Goal: Task Accomplishment & Management: Complete application form

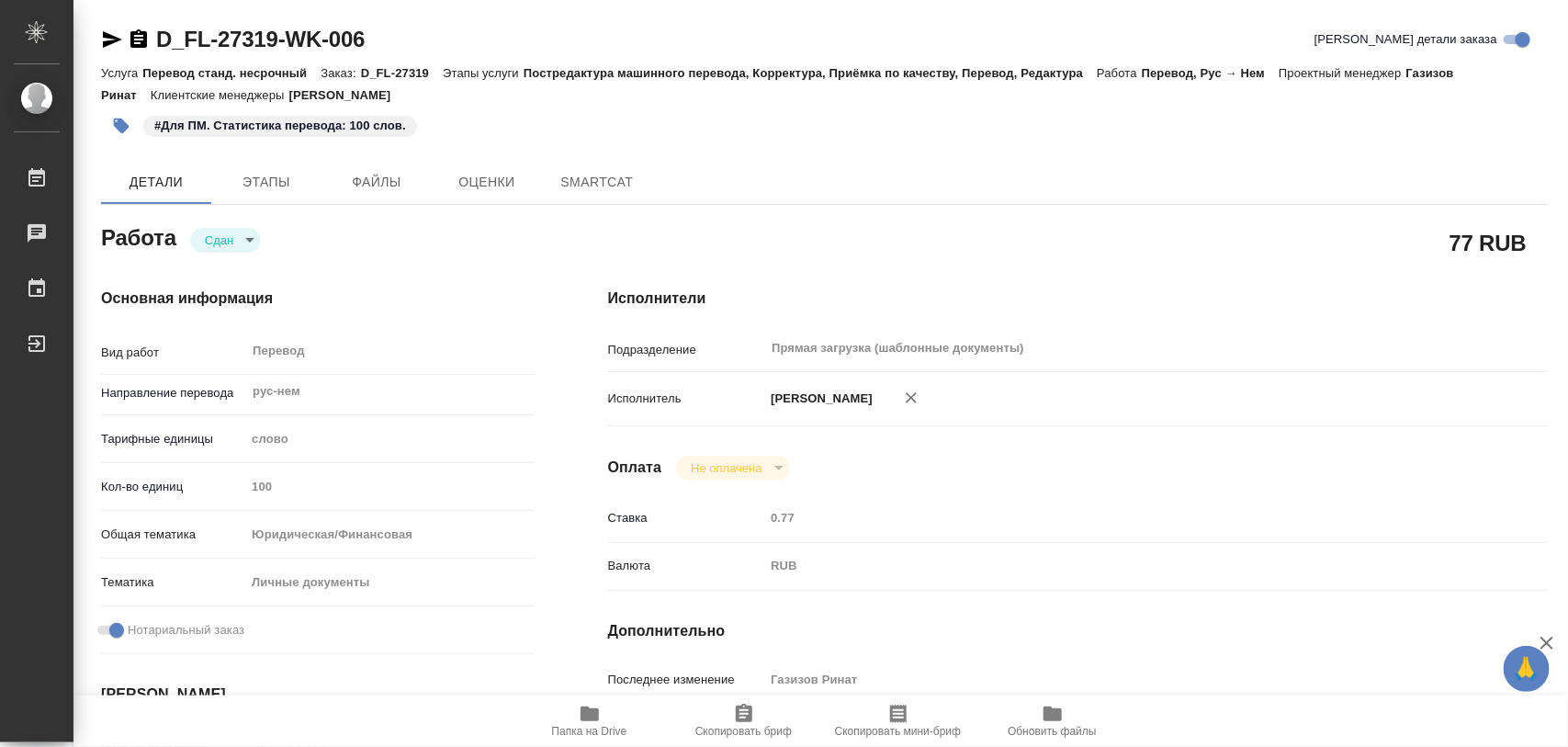
type textarea "x"
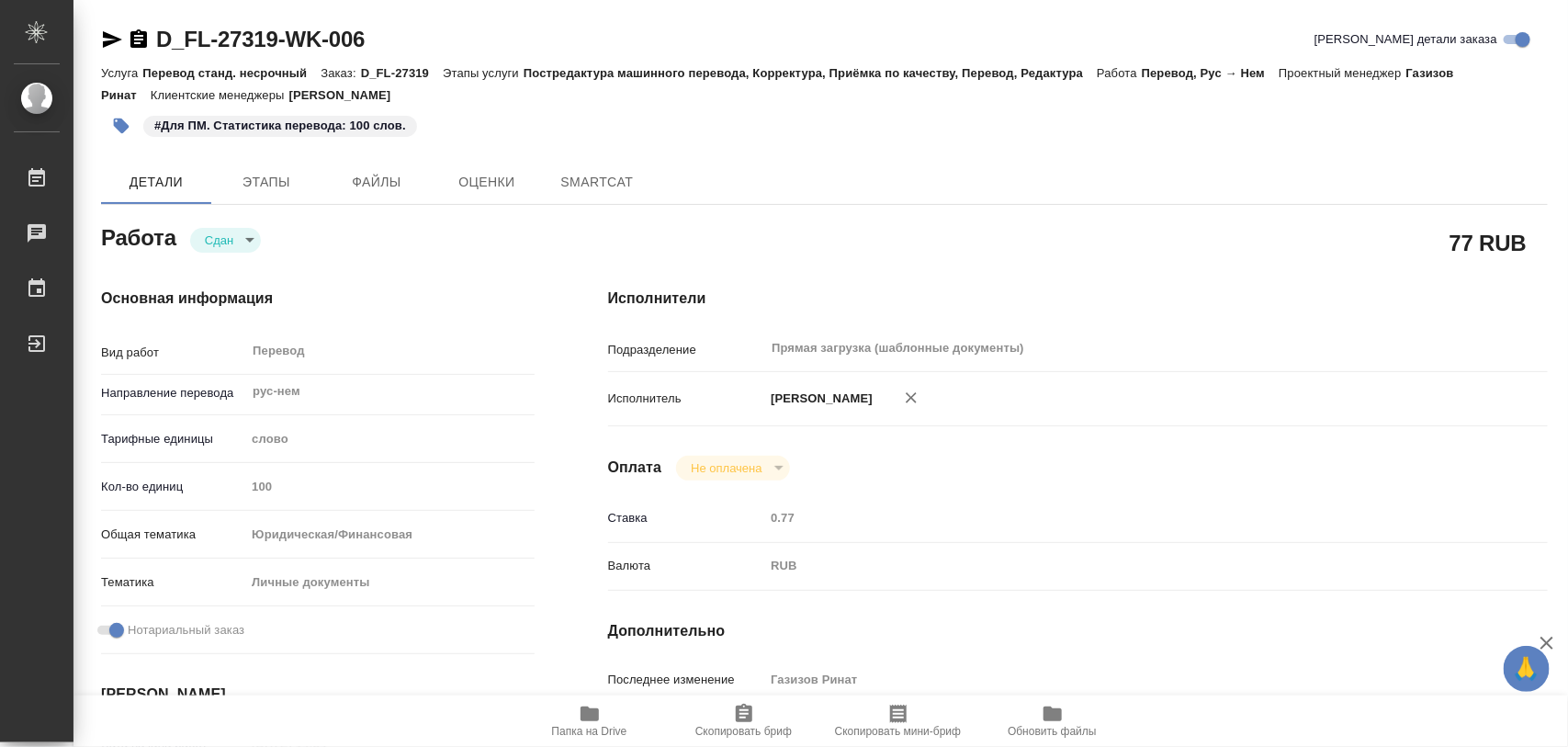
type textarea "x"
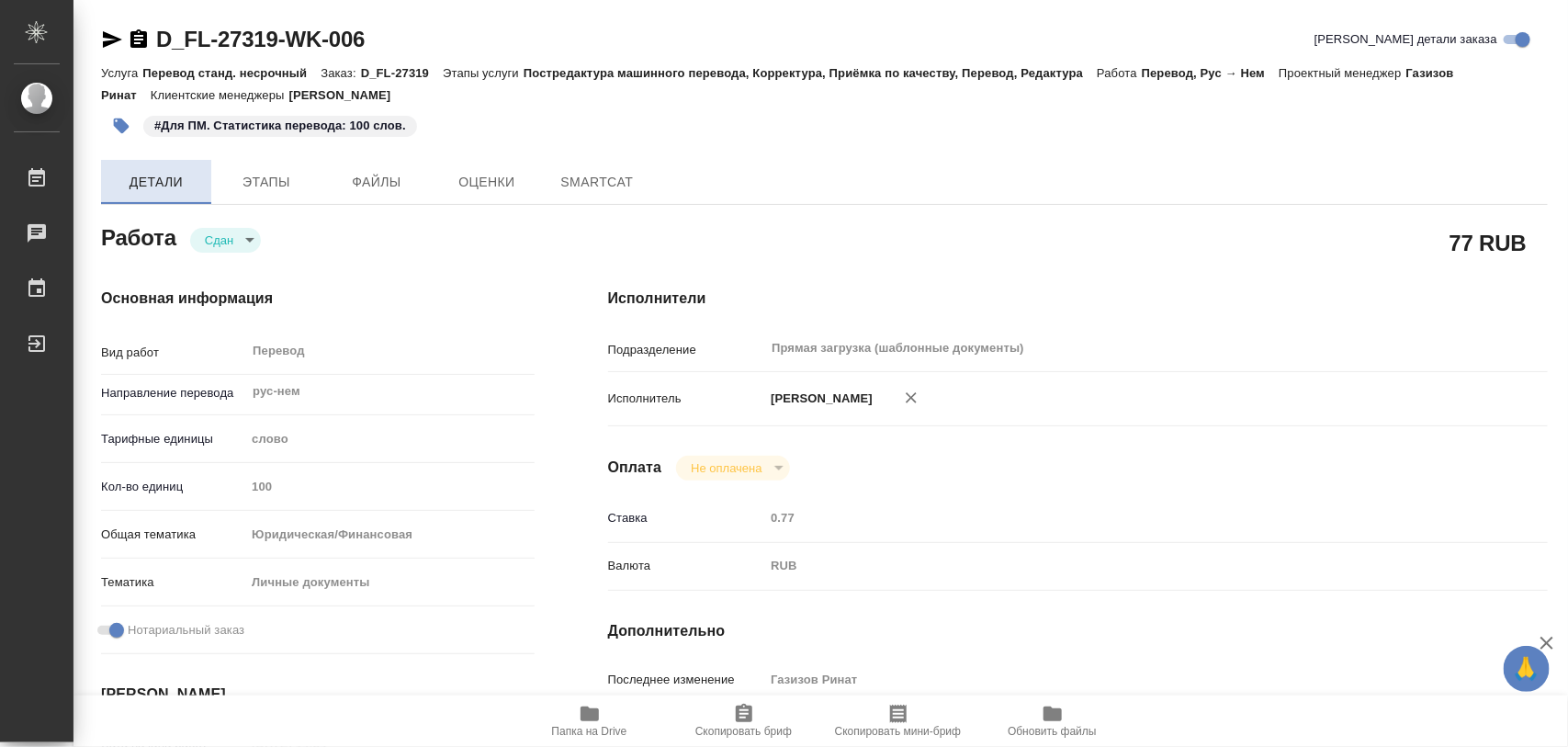
type textarea "x"
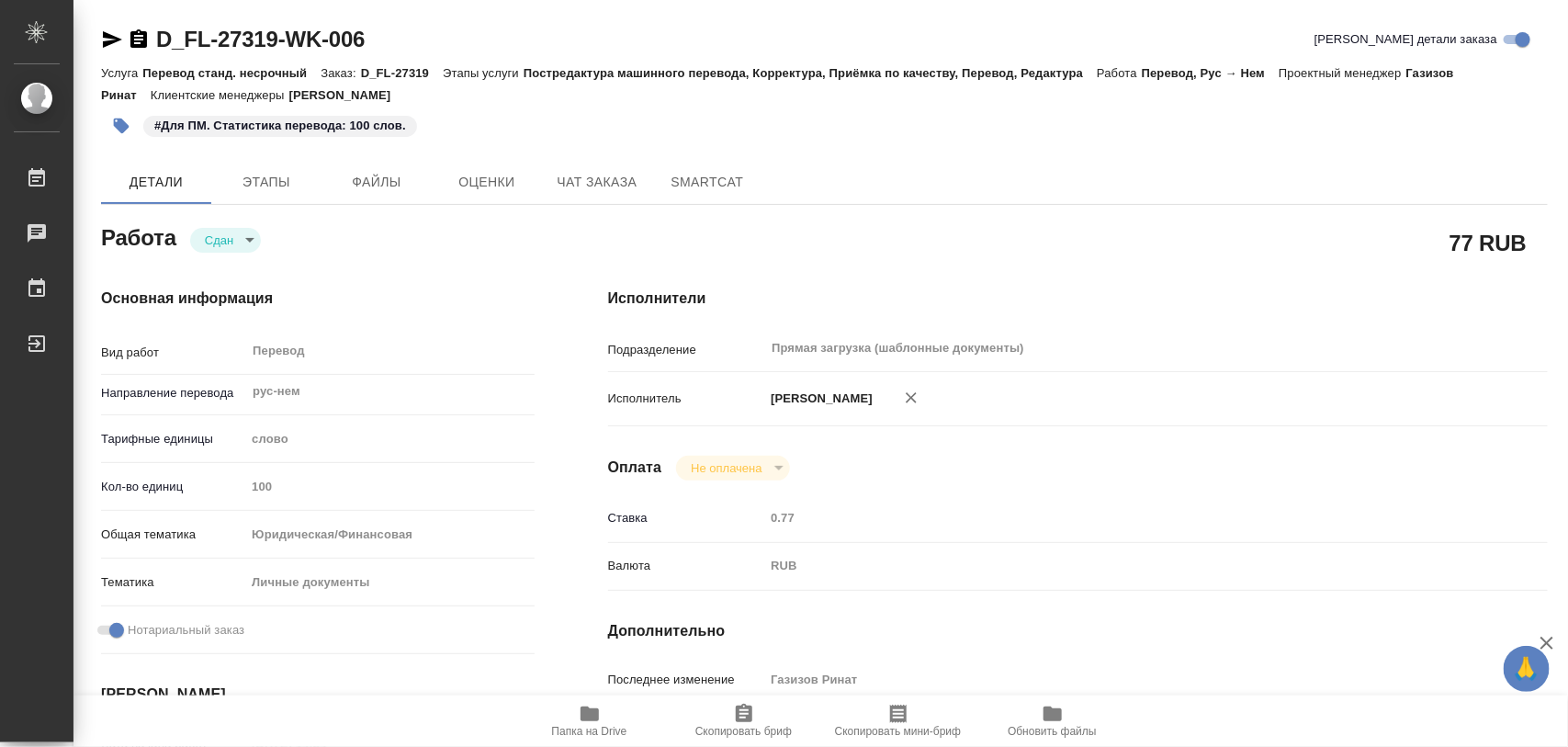
type textarea "x"
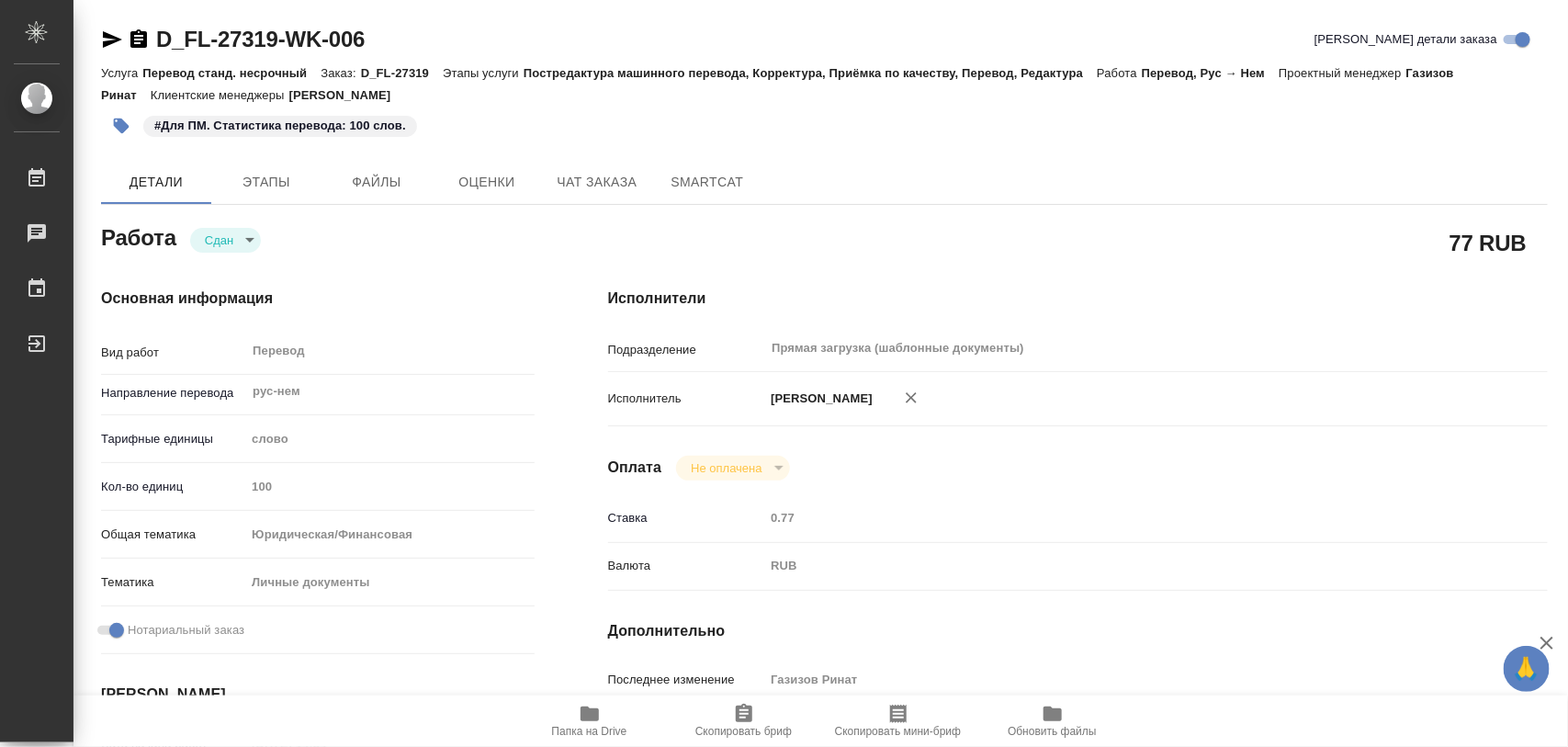
click at [113, 133] on icon "button" at bounding box center [122, 126] width 19 height 19
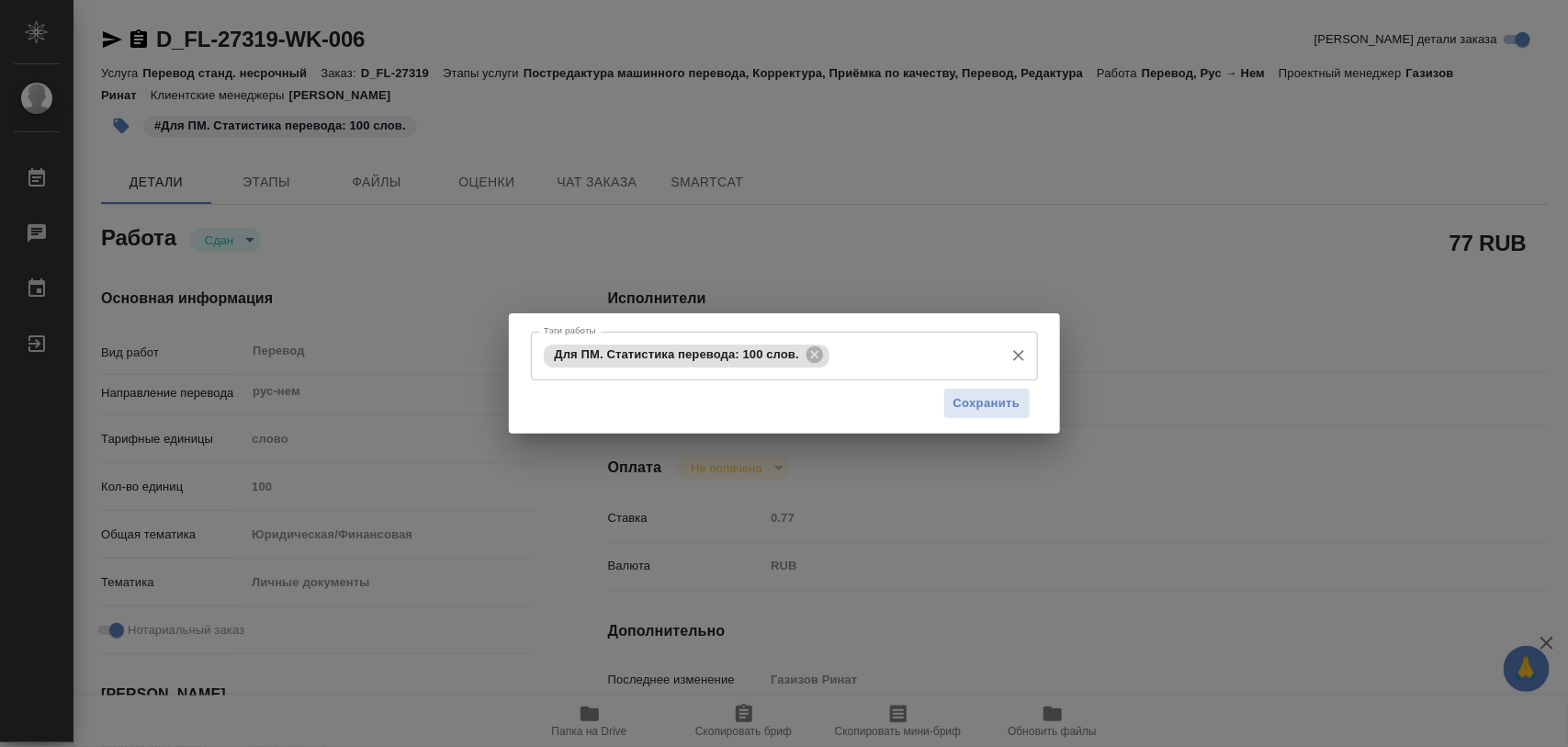
type textarea "x"
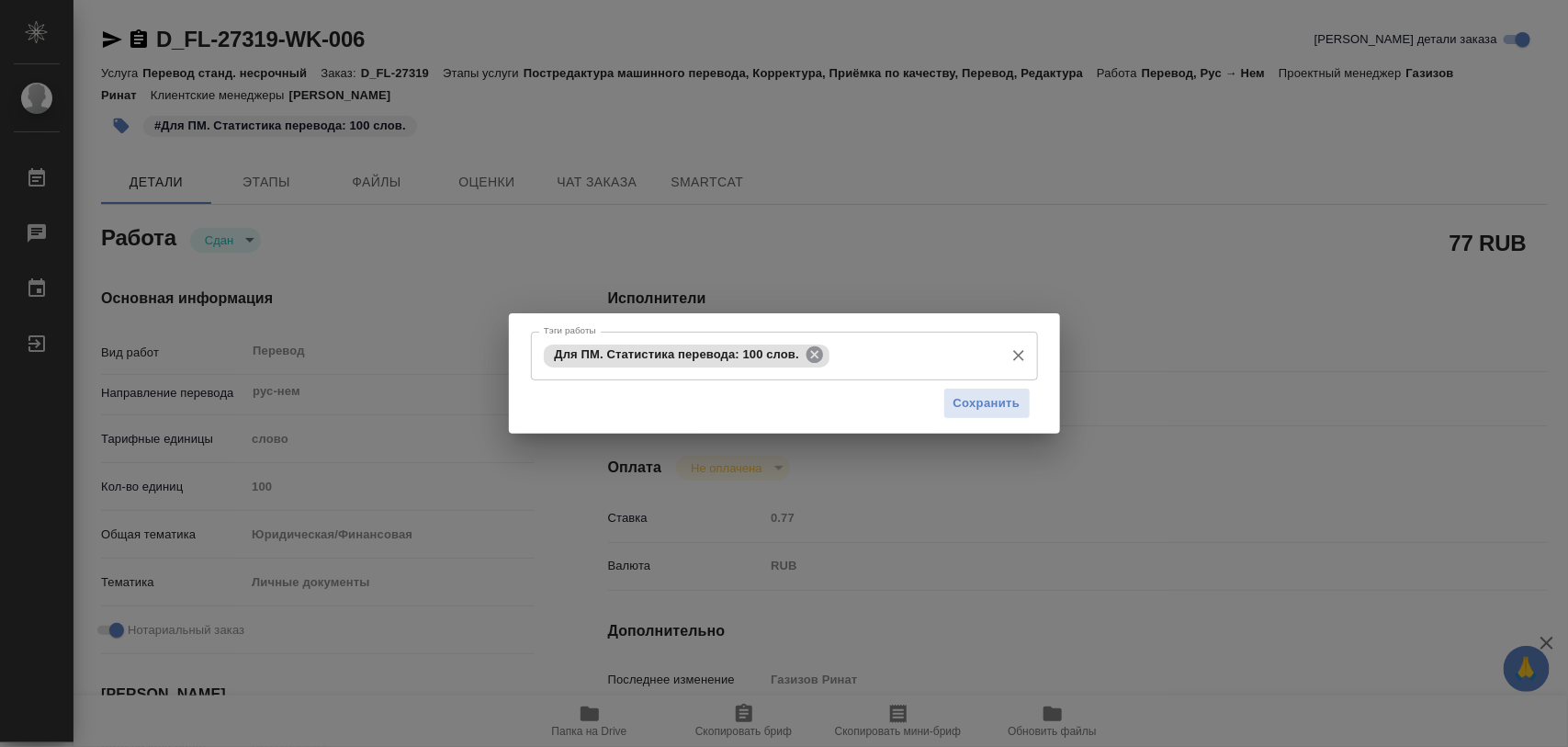
drag, startPoint x: 817, startPoint y: 355, endPoint x: 844, endPoint y: 391, distance: 45.0
click at [818, 355] on icon at bounding box center [814, 354] width 17 height 17
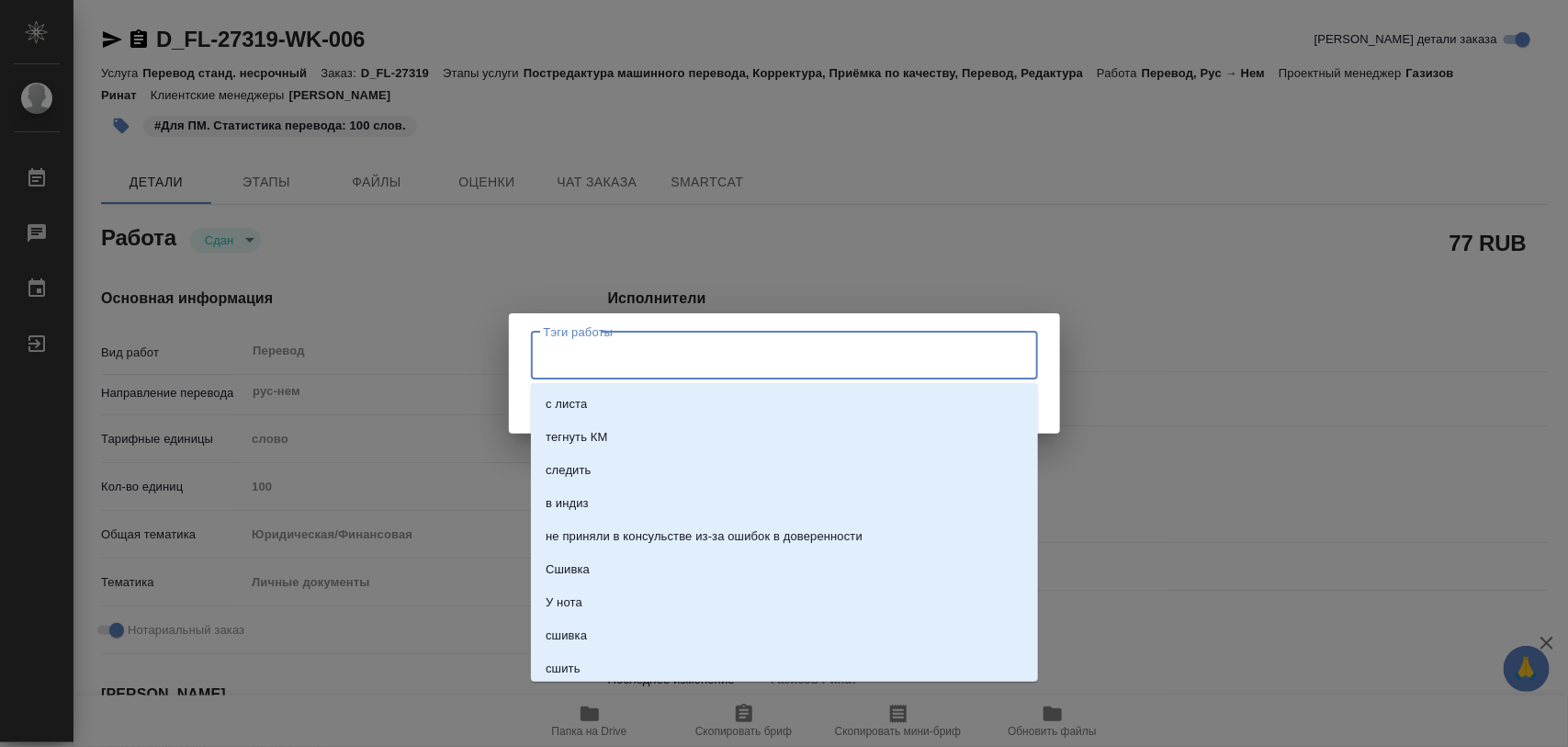
click at [801, 363] on input "Тэги работы" at bounding box center [767, 355] width 455 height 31
type input "[PERSON_NAME]"
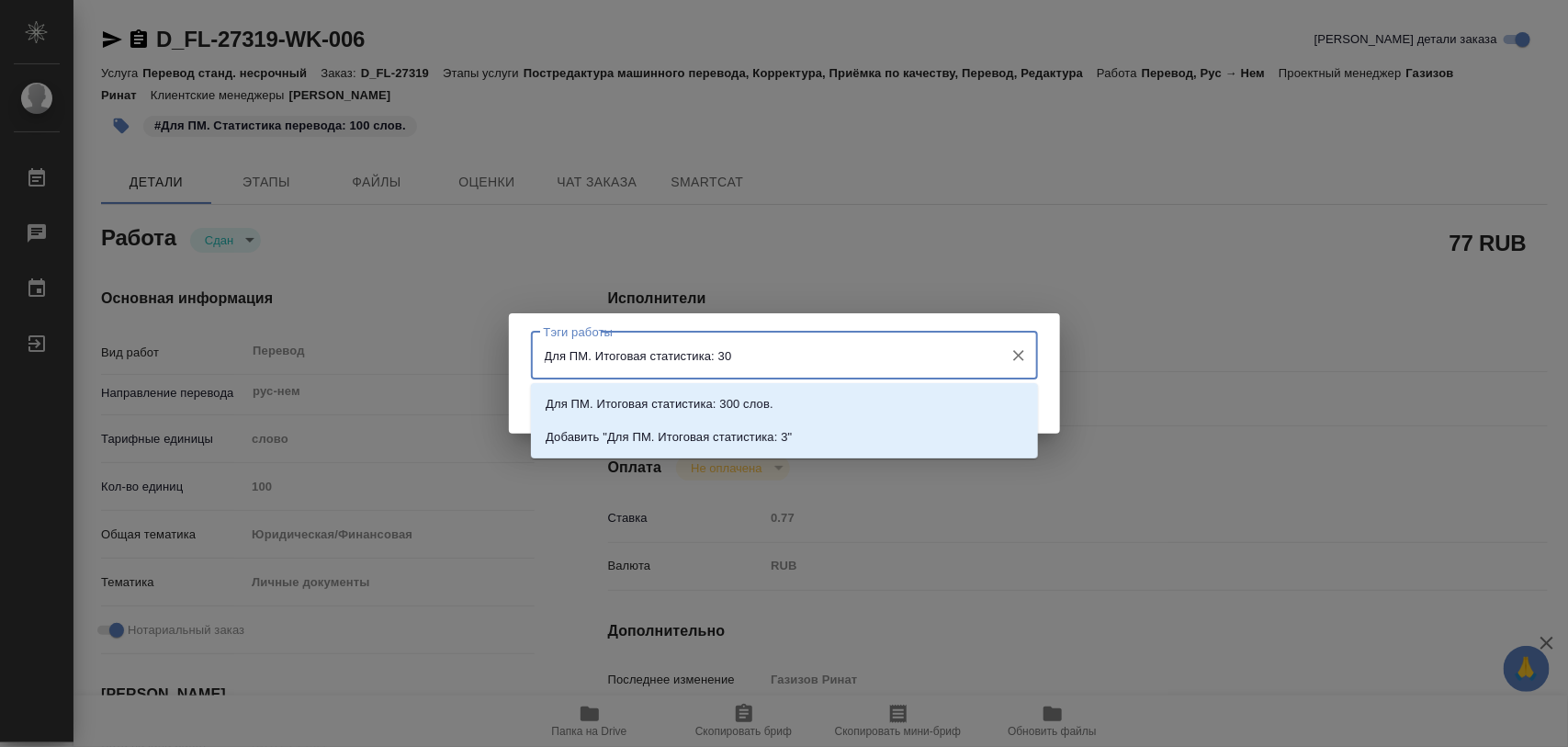
type input "Для ПМ. Итоговая статистика: 300"
click at [776, 402] on li "Для ПМ. Итоговая статистика: 300 слов." at bounding box center [784, 404] width 507 height 33
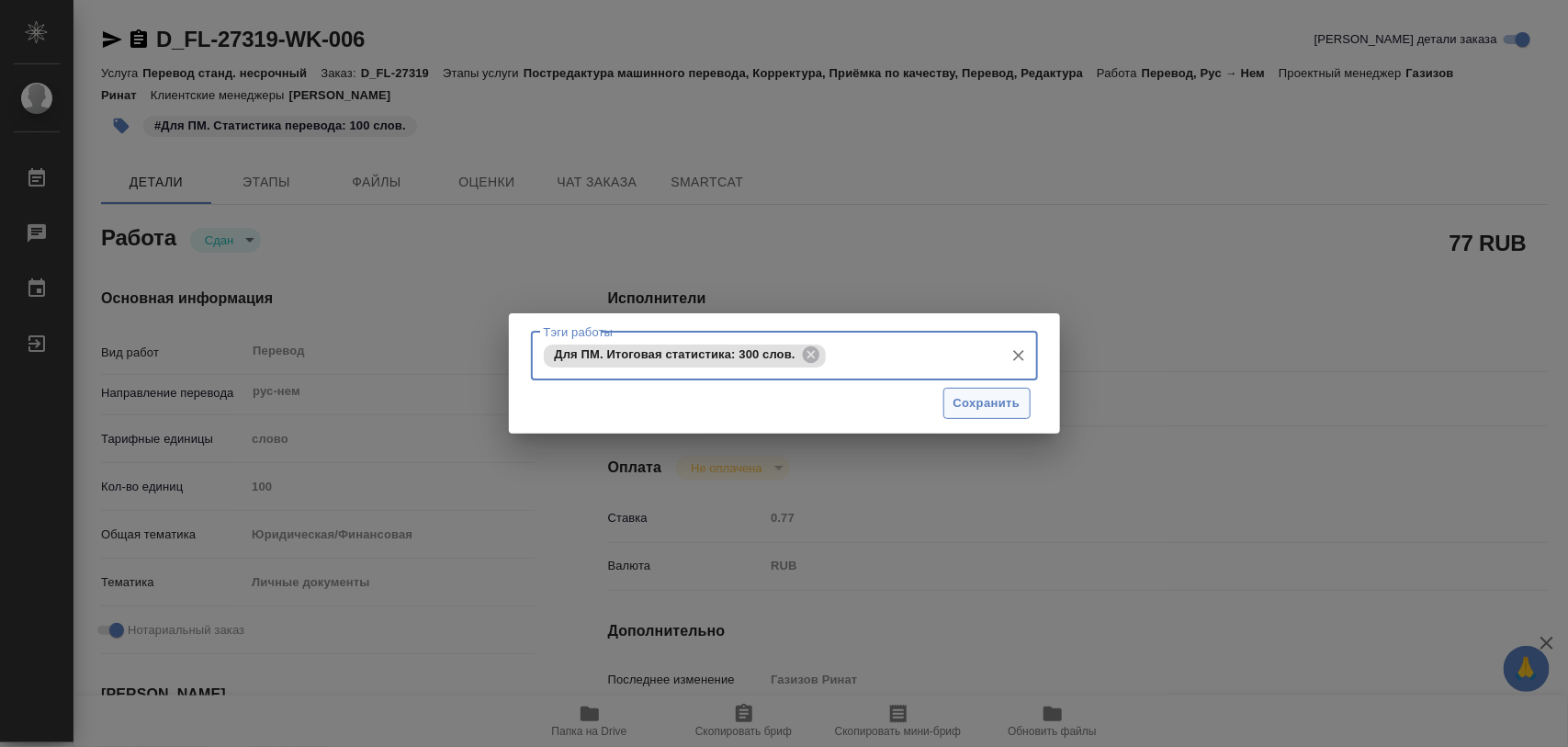
click at [983, 391] on button "Сохранить" at bounding box center [986, 404] width 87 height 32
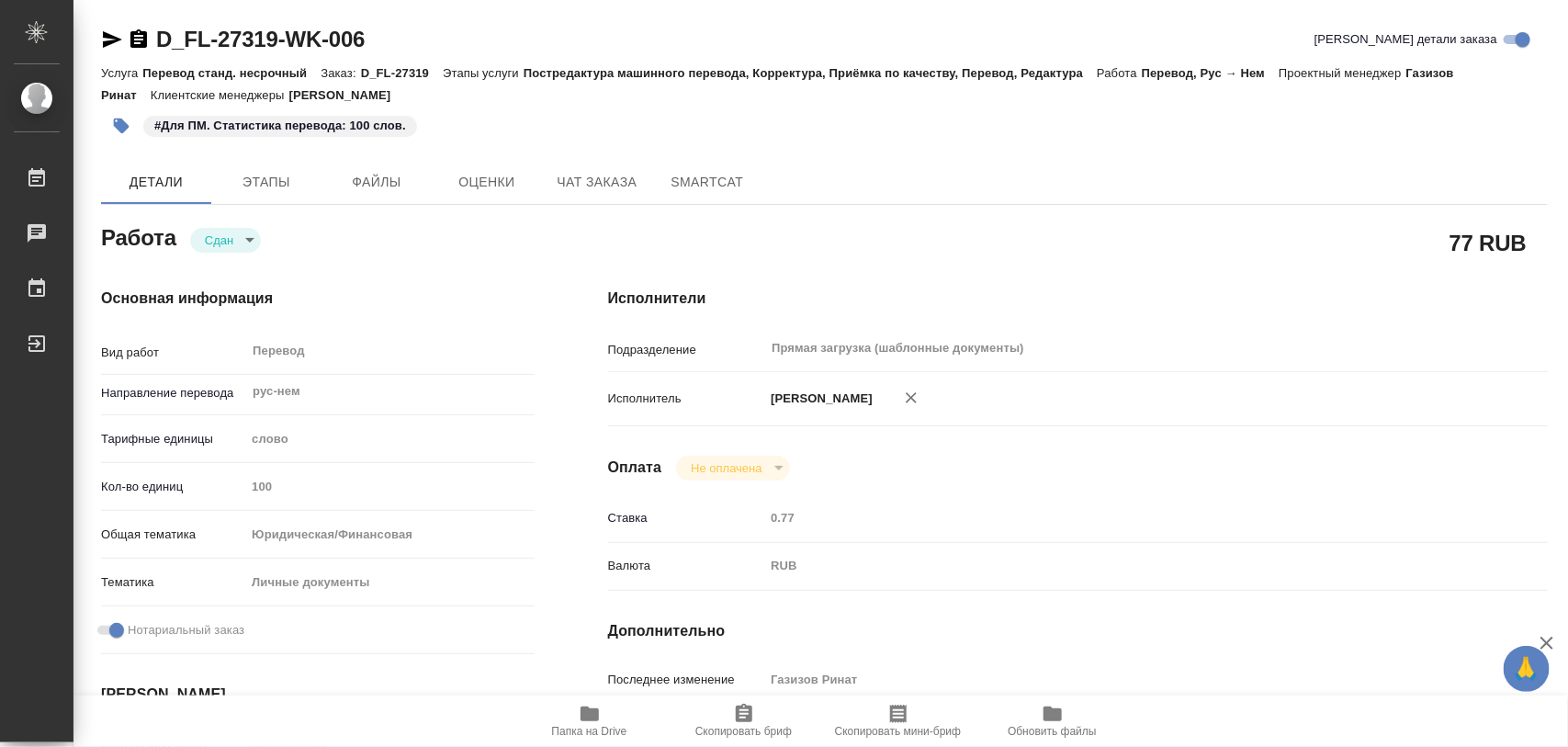
type input "closed"
type textarea "Перевод"
type textarea "x"
type input "рус-нем"
type input "5a8b1489cc6b4906c91bfd90"
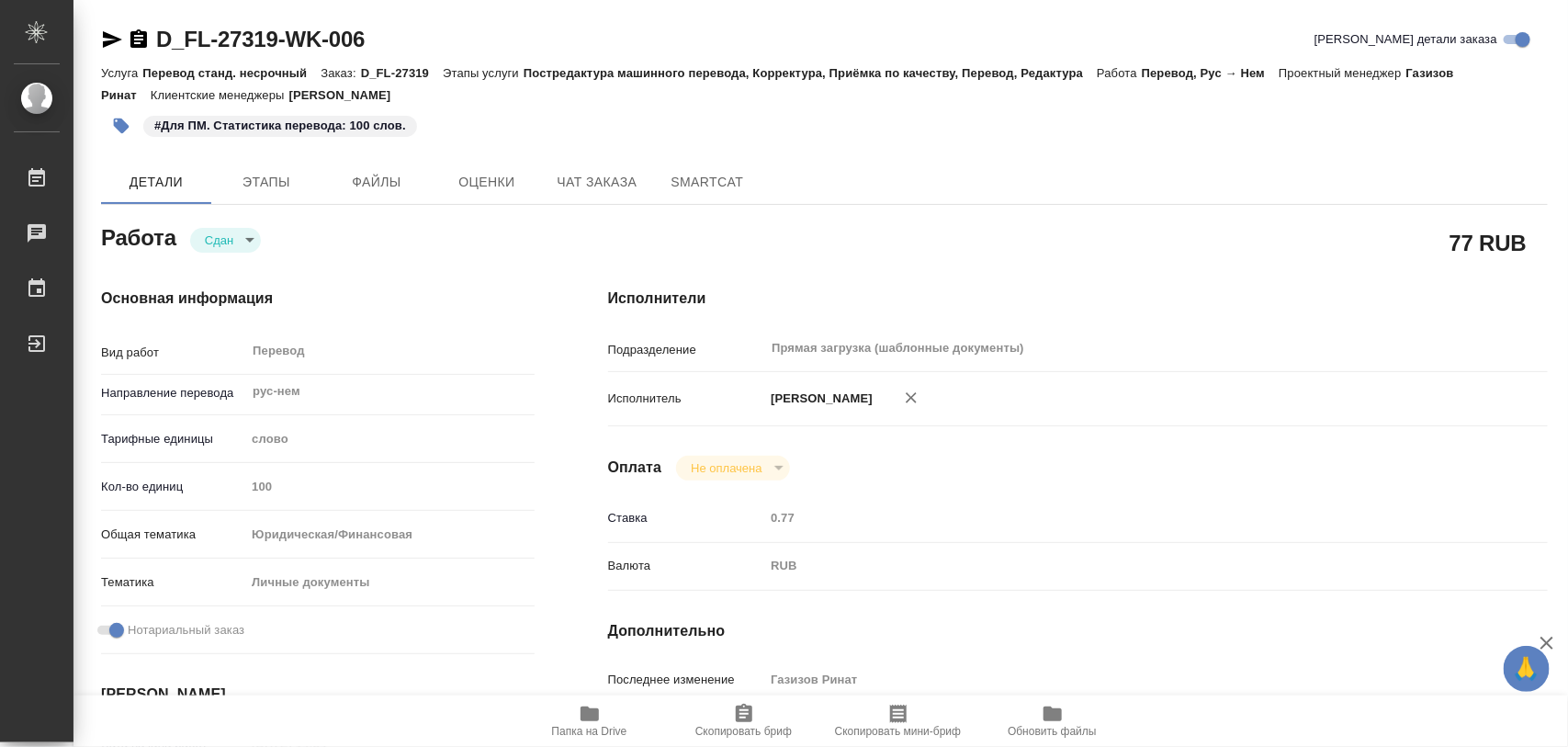
type input "100"
type input "yr-fn"
type input "5a8b8b956a9677013d343cfe"
checkbox input "true"
type input "[DATE] 14:34"
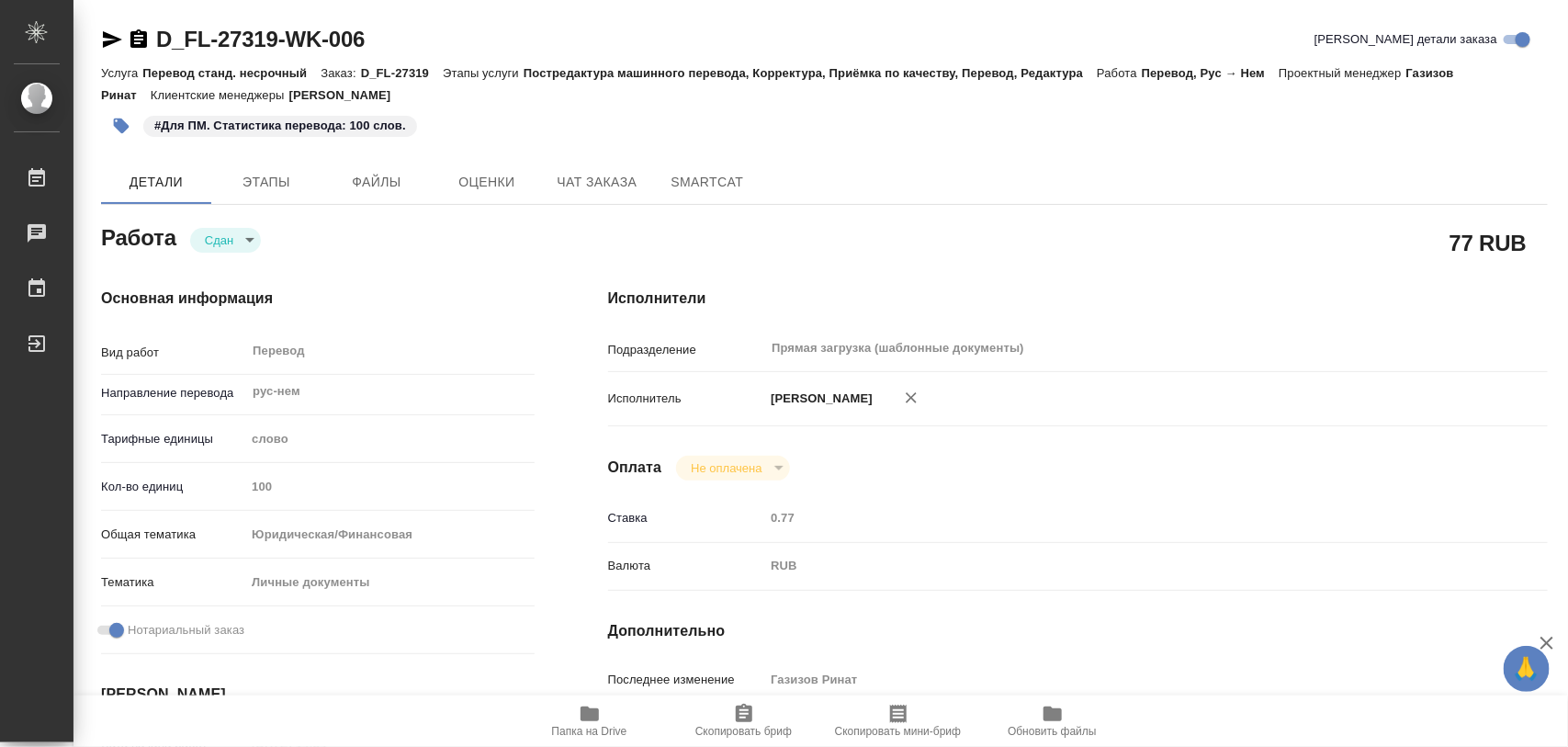
type input "[DATE] 15:59"
type input "[DATE] 12:00"
type input "[DATE] 11:45"
type input "[DATE] 17:00"
type input "Прямая загрузка (шаблонные документы)"
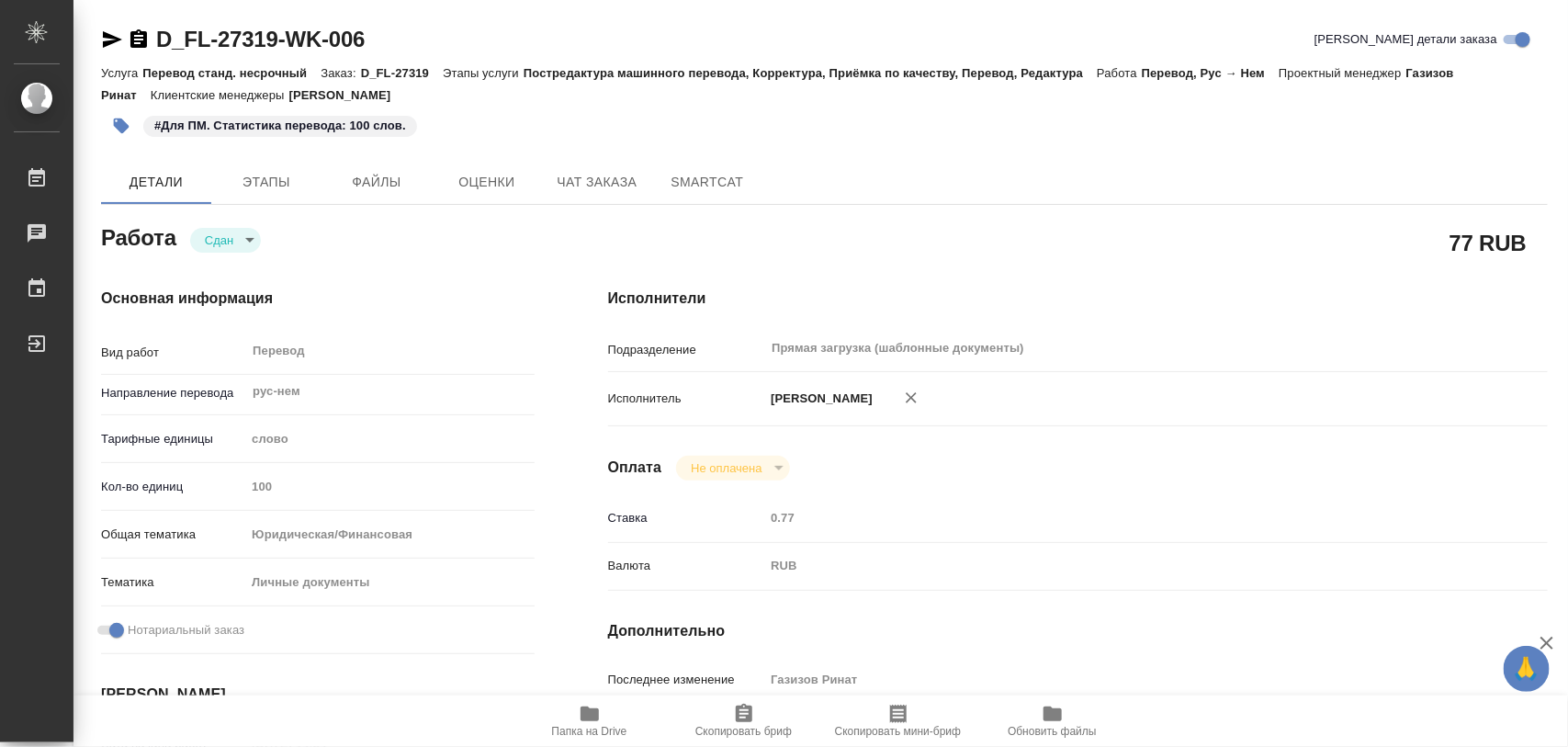
type input "notPayed"
type input "0.77"
type input "RUB"
type input "Газизов Ринат"
type textarea "x"
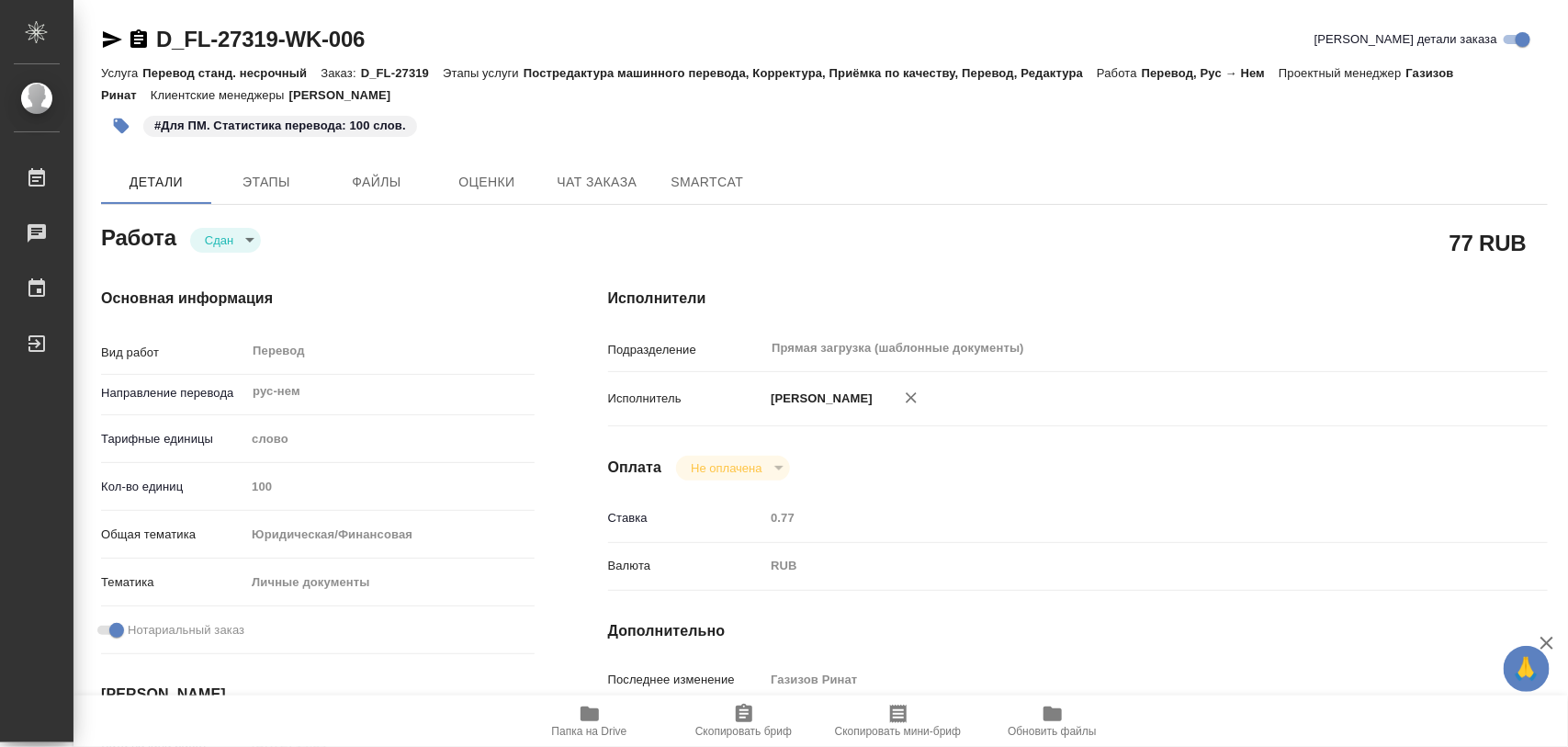
type textarea "/Clients/FL_D/Orders/D_FL-27319/Translated/D_FL-27319-WK-006"
type textarea "x"
type input "D_FL-27319"
type input "Перевод станд. несрочный"
type input "Постредактура машинного перевода, Корректура, Приёмка по качеству, Перевод, Ред…"
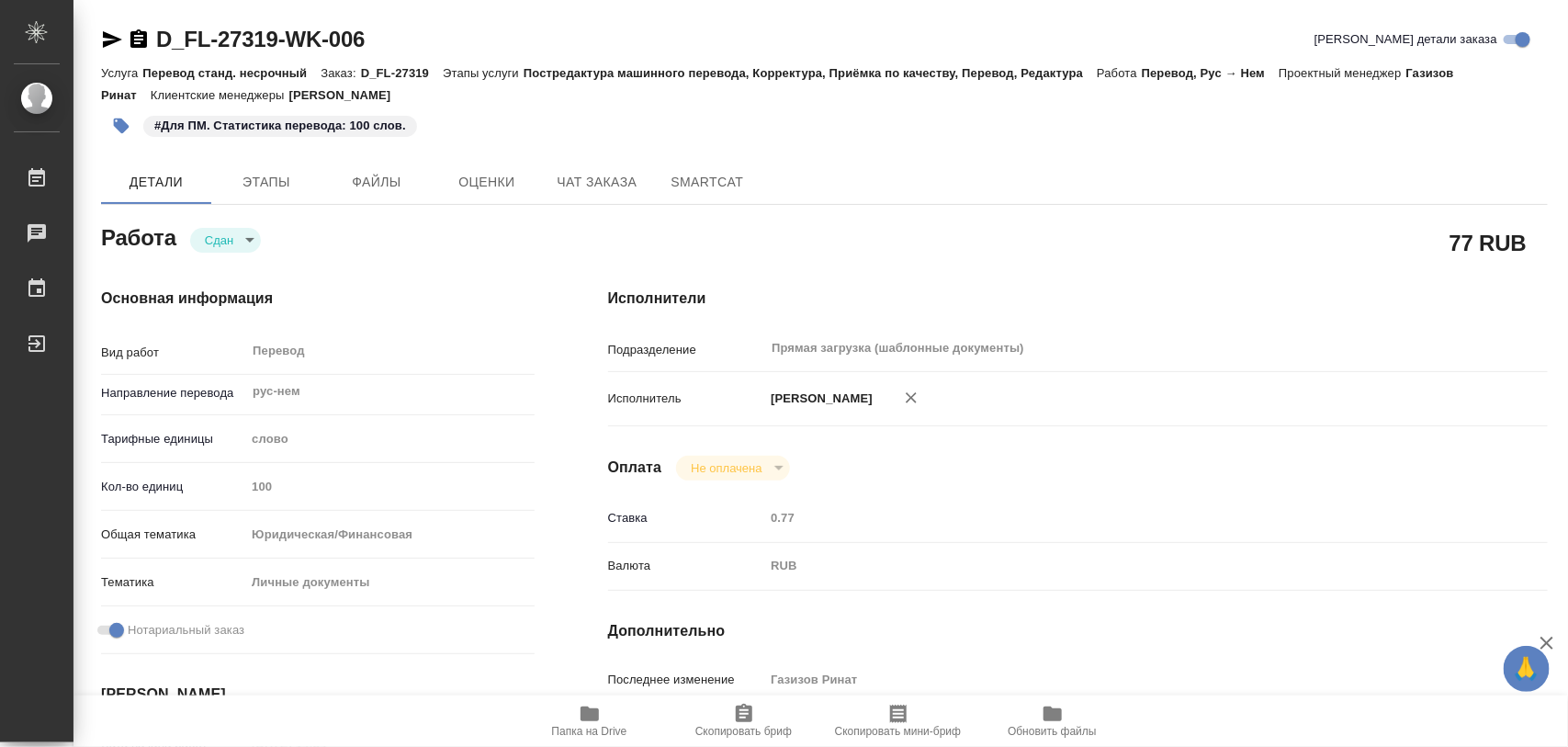
type input "[PERSON_NAME]"
type input "/Clients/FL_D/Orders/D_FL-27319"
type input "[URL][DOMAIN_NAME]"
type textarea "[PERSON_NAME], [PERSON_NAME]"
type textarea "x"
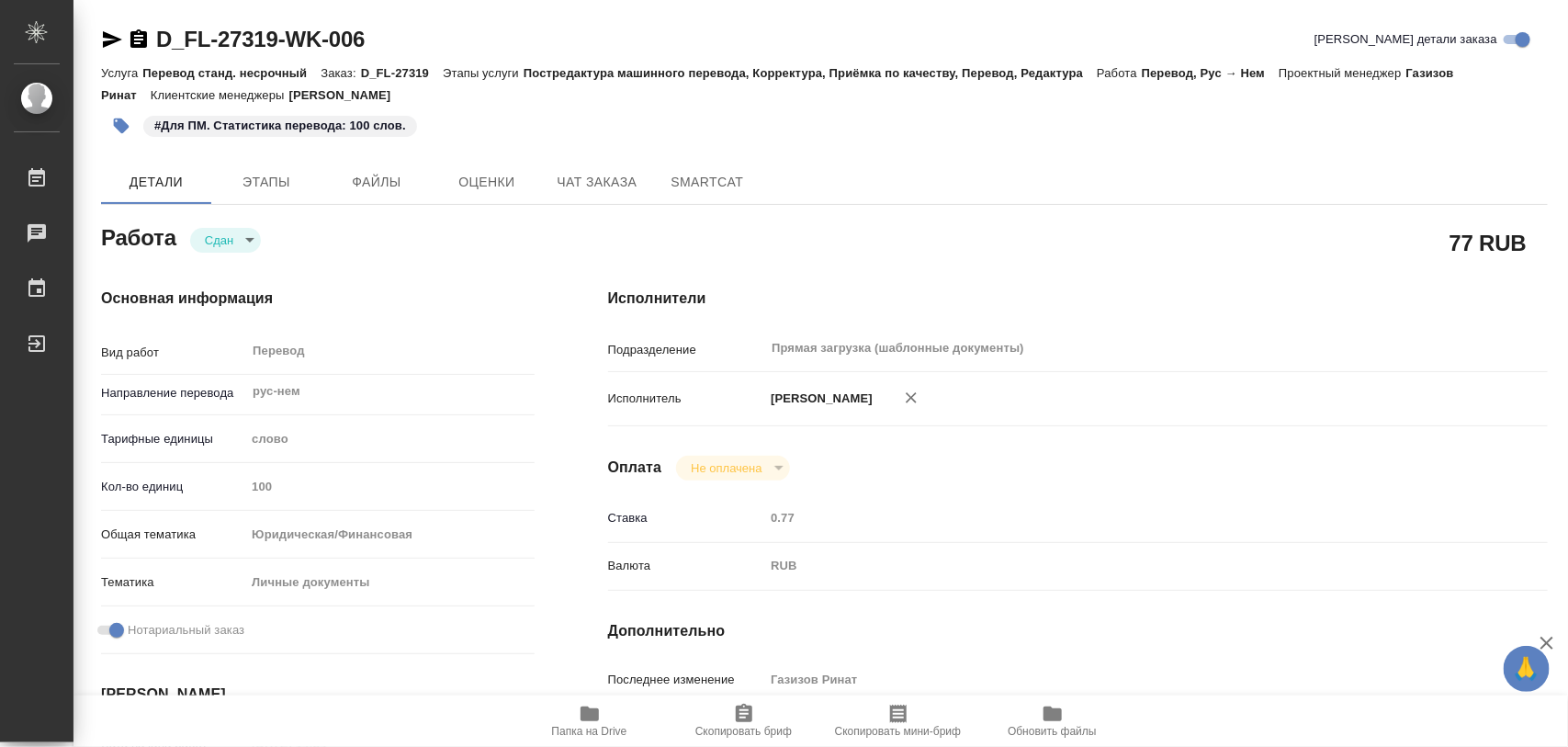
type textarea "на документе появятся копийный штамп, удо нота и апо на доперевод"
type textarea "x"
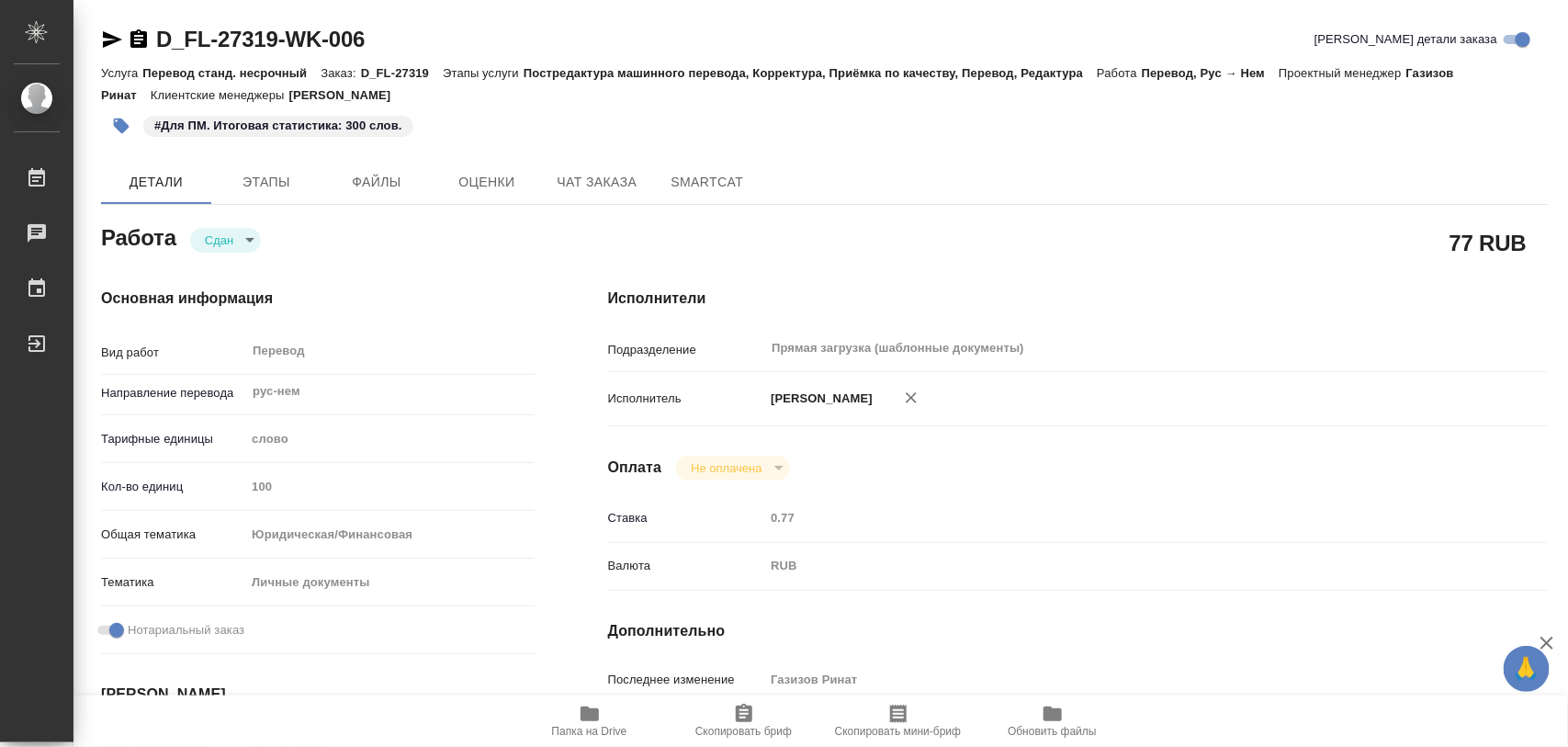
type textarea "x"
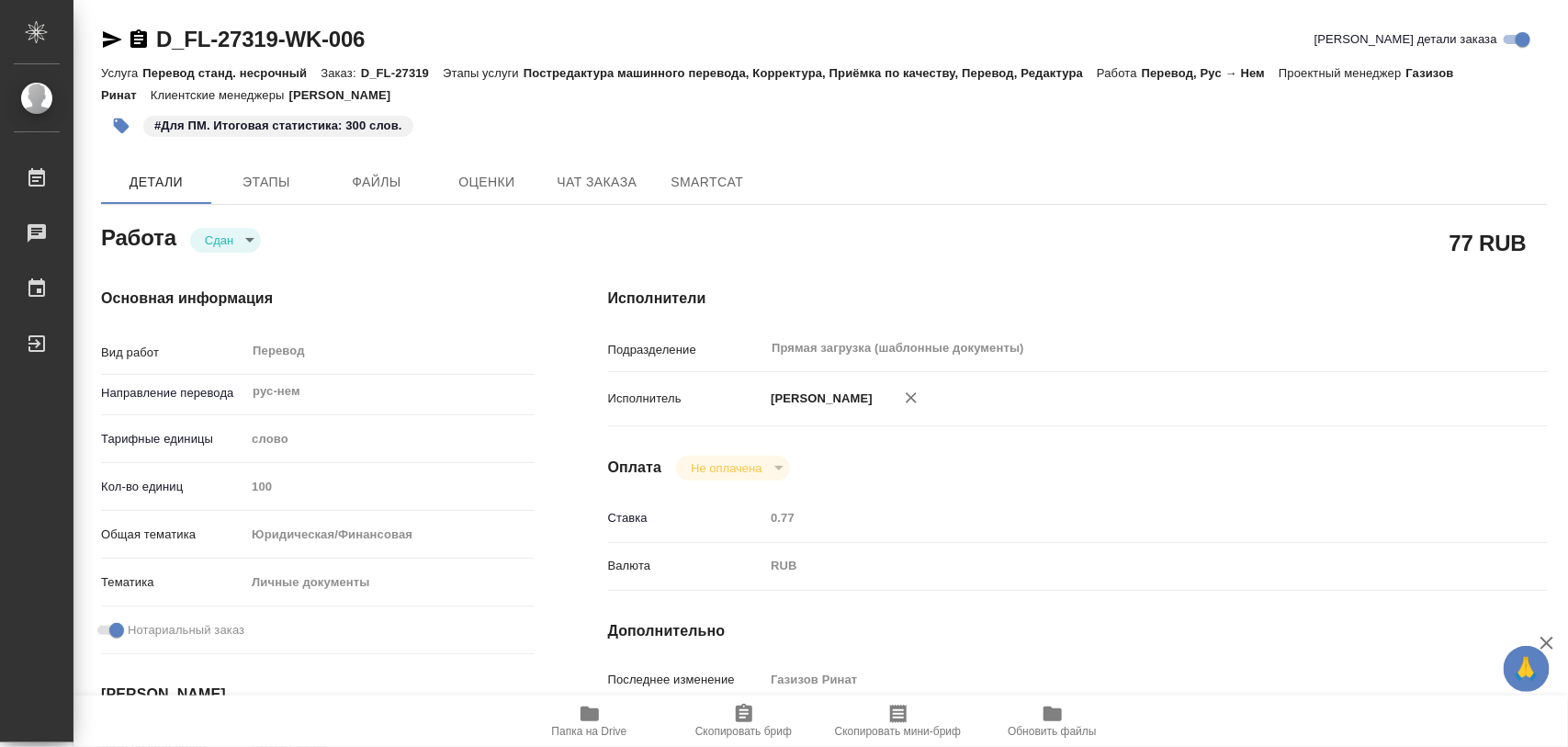
type textarea "x"
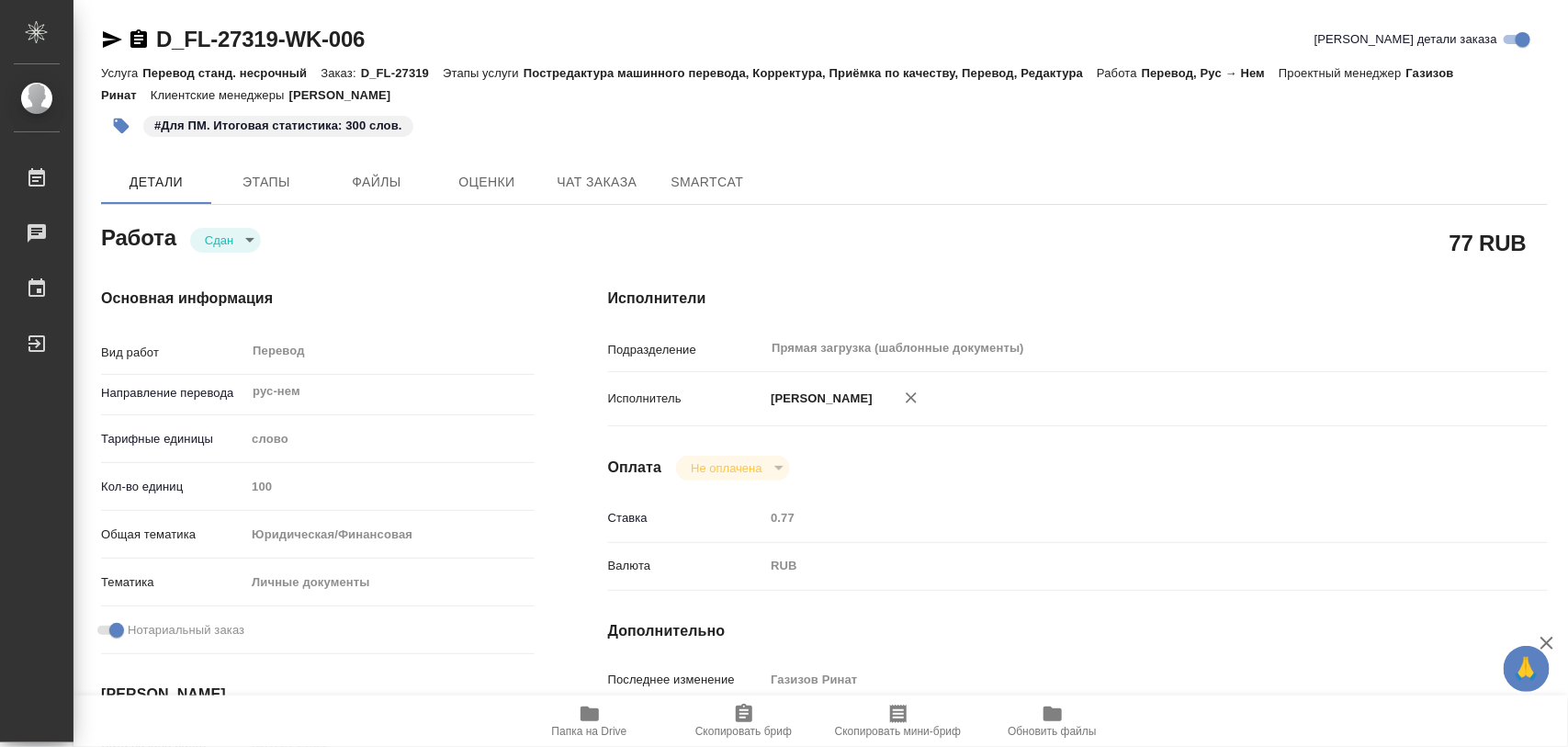
type textarea "x"
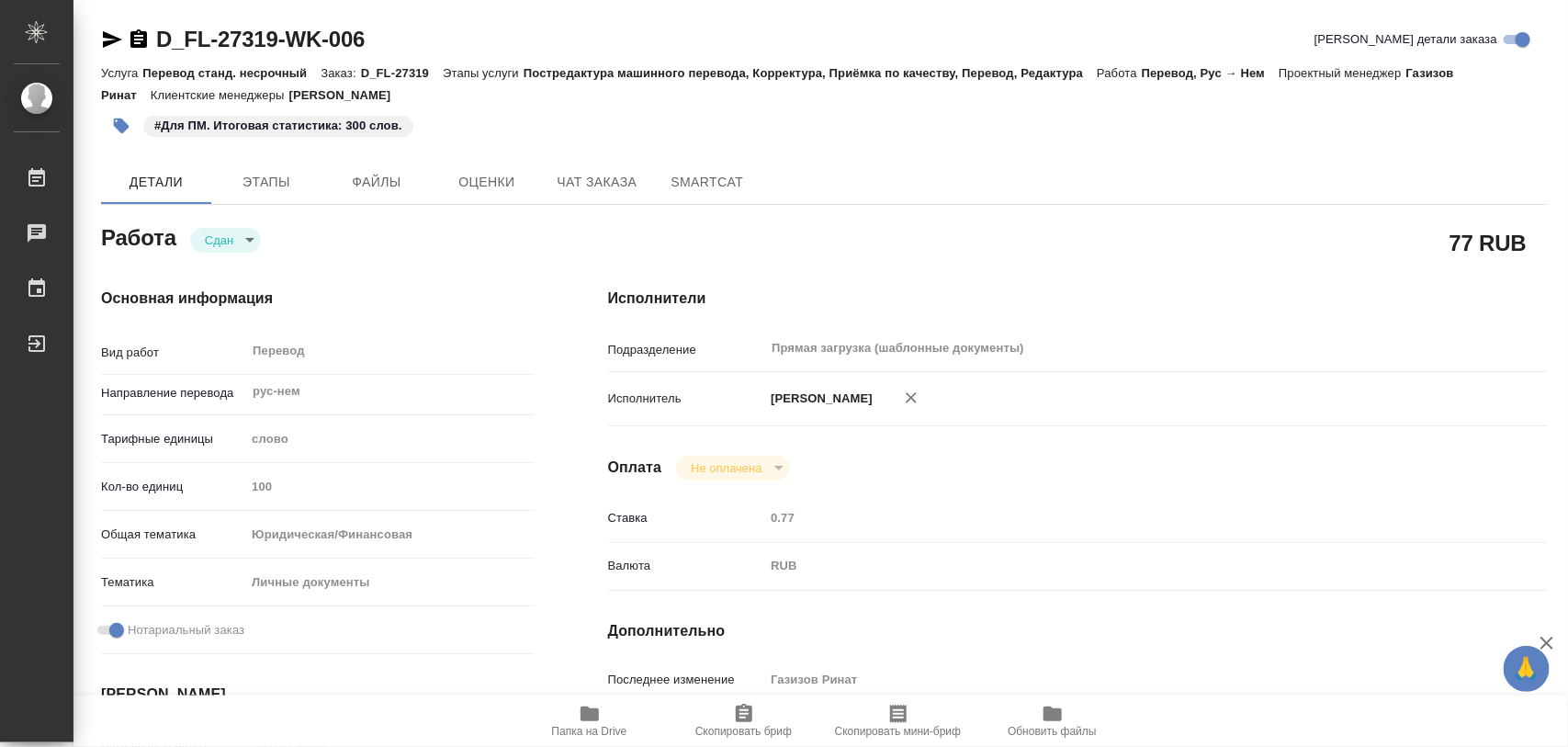
type textarea "x"
click at [592, 712] on icon "button" at bounding box center [590, 714] width 19 height 15
